Goal: Navigation & Orientation: Understand site structure

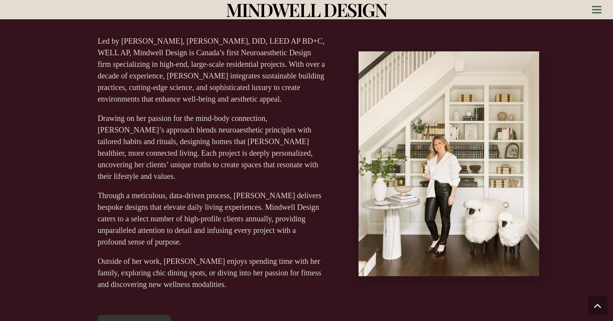
scroll to position [363, 0]
click at [595, 11] on div "Menu" at bounding box center [596, 9] width 9 height 19
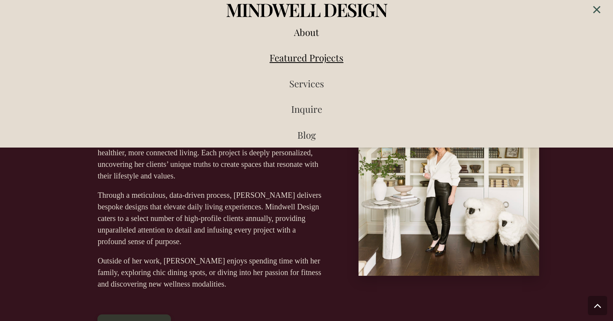
click at [317, 62] on span "Featured Projects" at bounding box center [306, 57] width 74 height 12
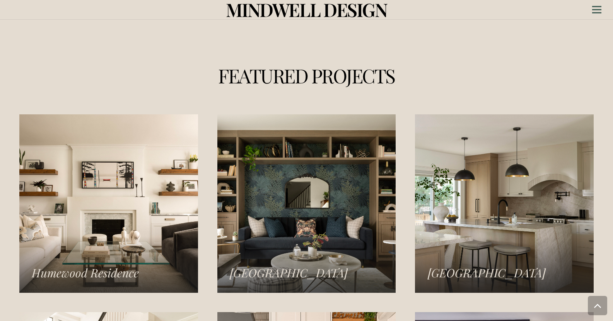
scroll to position [995, 0]
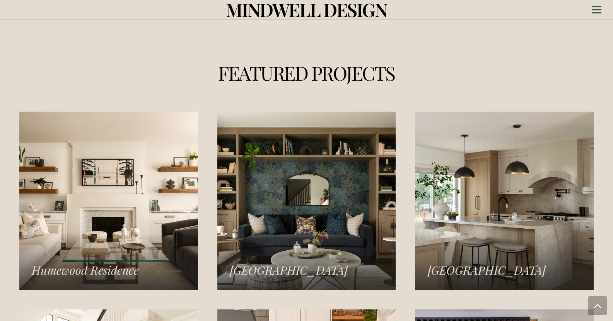
click at [293, 160] on link "Islington Residence" at bounding box center [306, 201] width 179 height 179
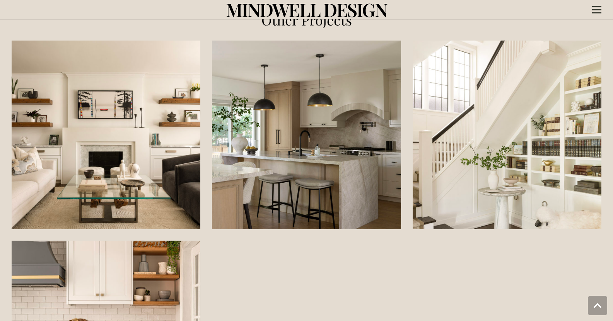
scroll to position [1104, 0]
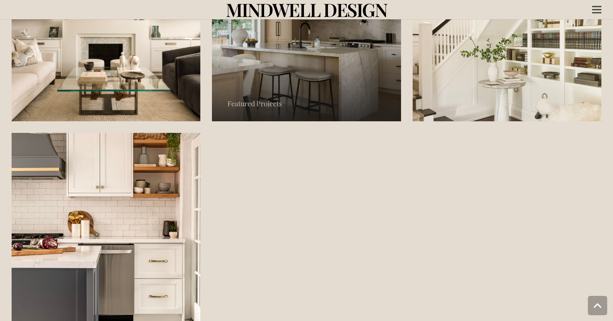
click at [293, 90] on link "Norseman Heights Residence" at bounding box center [306, 27] width 189 height 189
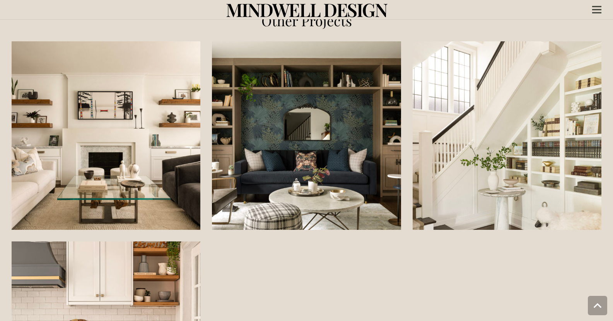
scroll to position [1401, 0]
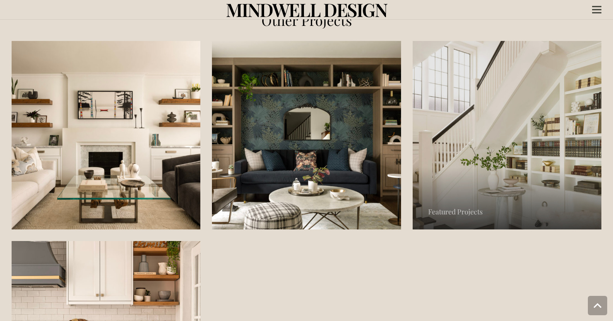
click at [485, 129] on link "Rosedale Residence" at bounding box center [506, 135] width 189 height 189
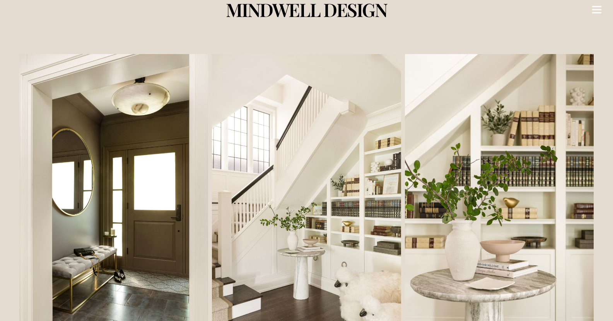
click at [598, 9] on icon "Menu" at bounding box center [596, 9] width 9 height 1
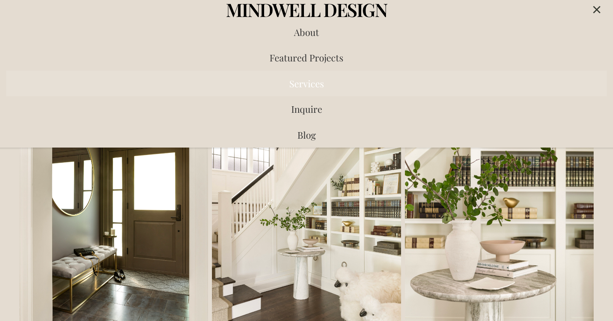
click at [307, 87] on span "Services" at bounding box center [306, 83] width 35 height 12
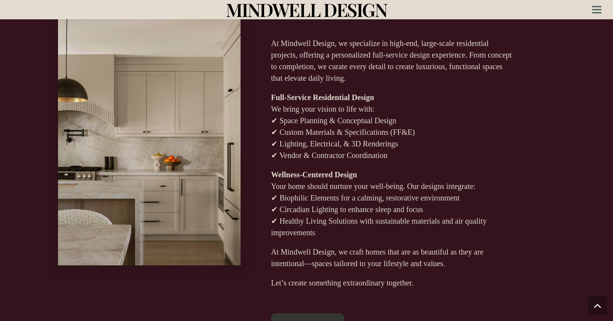
scroll to position [1696, 0]
click at [600, 10] on icon "Menu" at bounding box center [596, 9] width 9 height 1
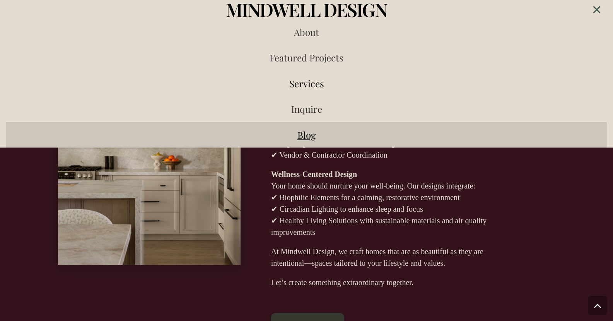
click at [303, 133] on span "Blog" at bounding box center [306, 135] width 19 height 12
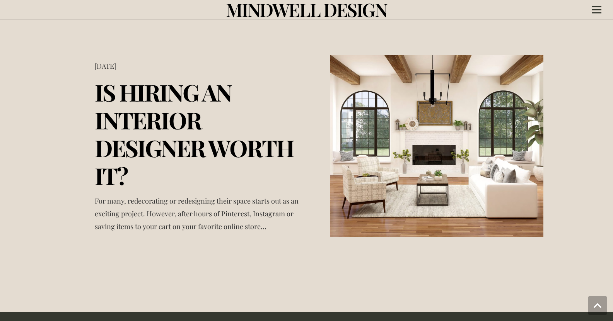
scroll to position [2663, 0]
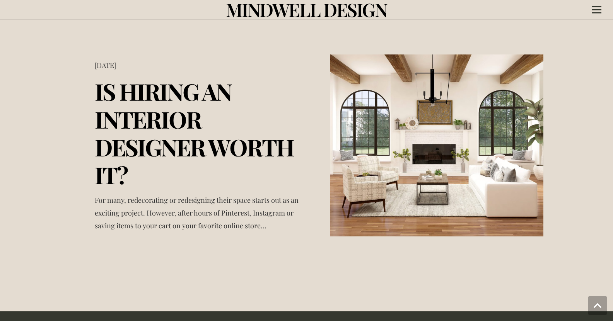
click at [365, 14] on span "MINDWELL DESIGN" at bounding box center [306, 9] width 161 height 25
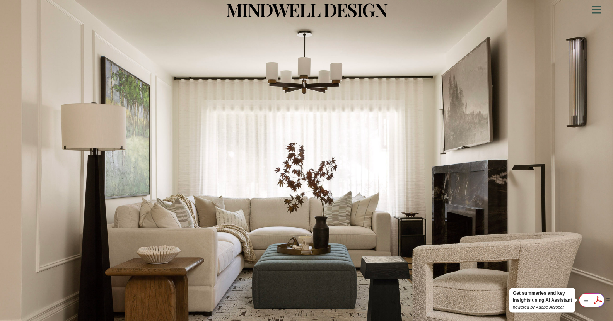
click at [599, 302] on icon at bounding box center [597, 300] width 13 height 12
